Goal: Transaction & Acquisition: Purchase product/service

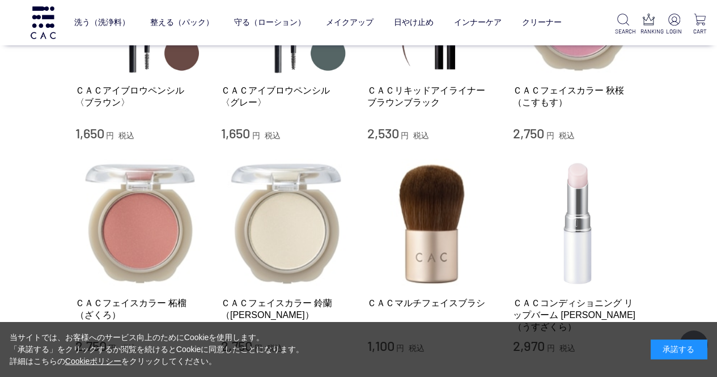
scroll to position [963, 0]
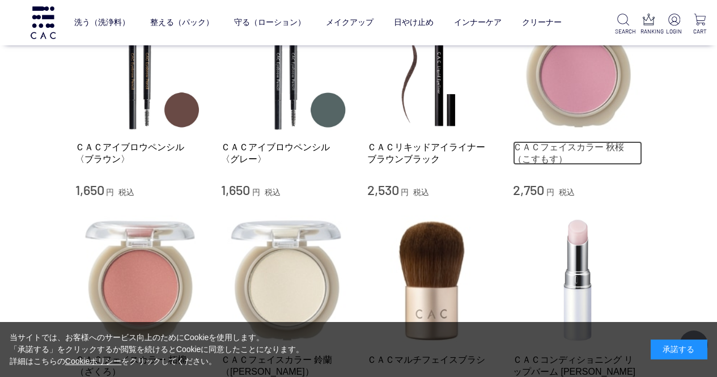
click at [597, 141] on link "ＣＡＣフェイスカラー 秋桜（こすもす）" at bounding box center [577, 153] width 129 height 24
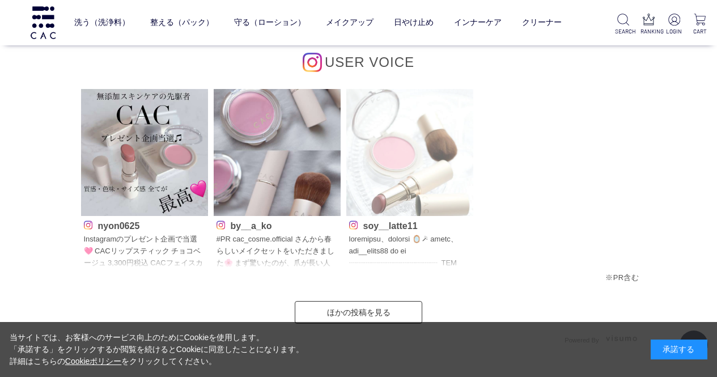
scroll to position [1360, 0]
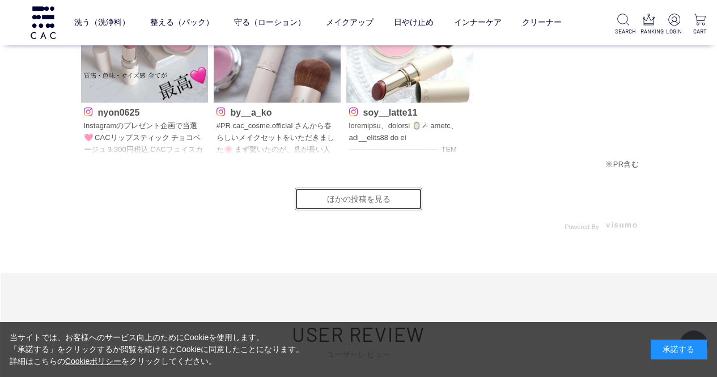
click at [354, 201] on link "ほかの投稿を見る" at bounding box center [358, 199] width 127 height 23
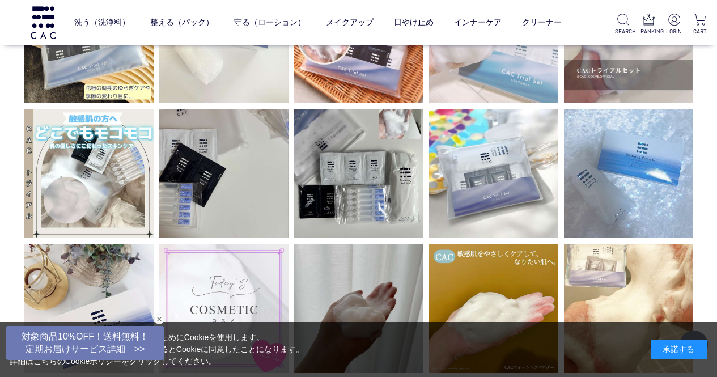
scroll to position [3173, 0]
